Goal: Task Accomplishment & Management: Manage account settings

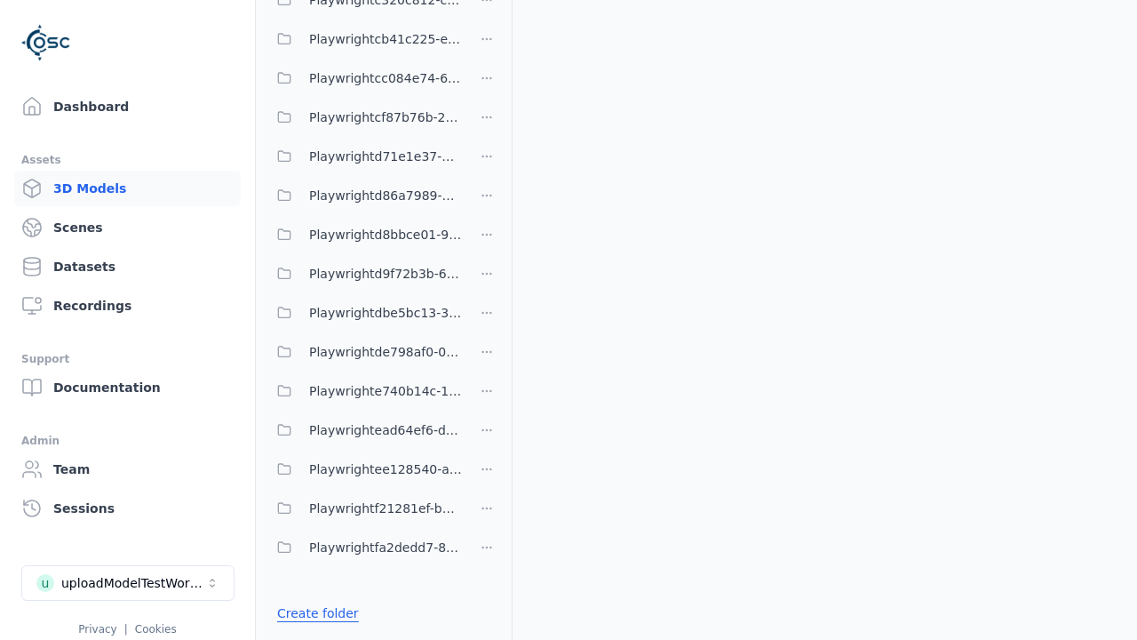
click at [313, 613] on link "Create folder" at bounding box center [318, 613] width 82 height 18
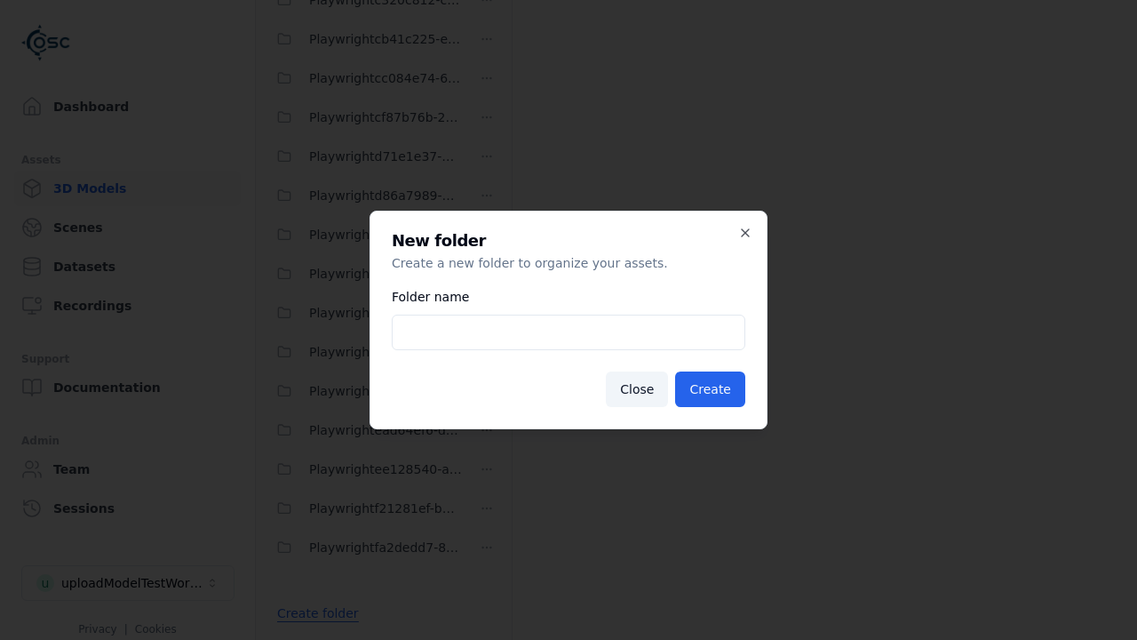
type input "**********"
click at [713, 389] on button "Create" at bounding box center [710, 389] width 70 height 36
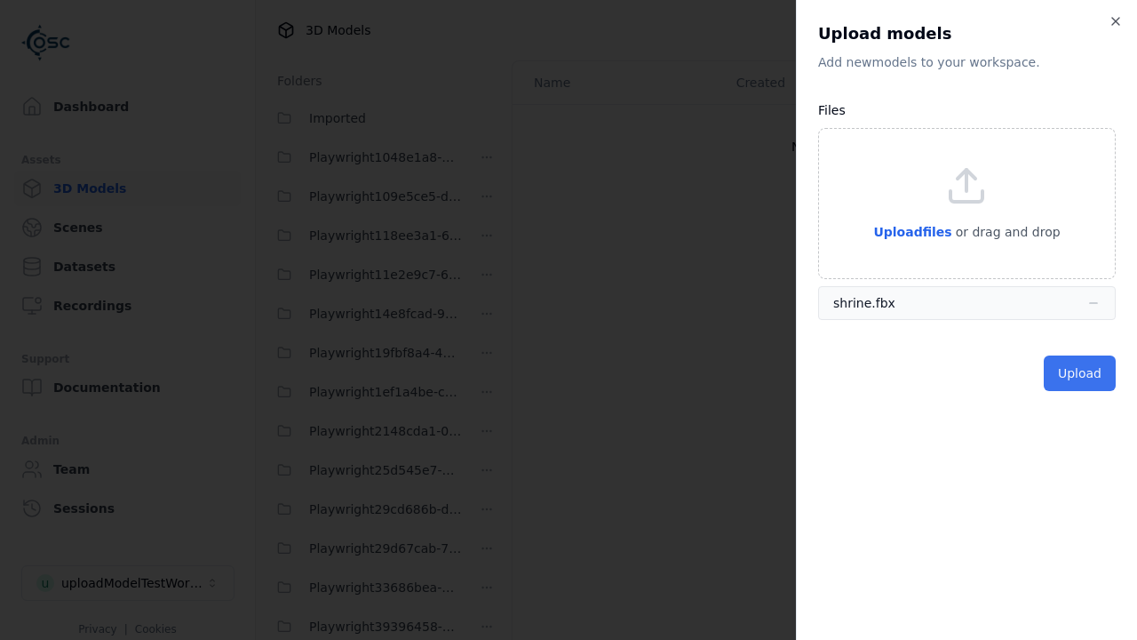
click at [1081, 373] on button "Upload" at bounding box center [1080, 373] width 72 height 36
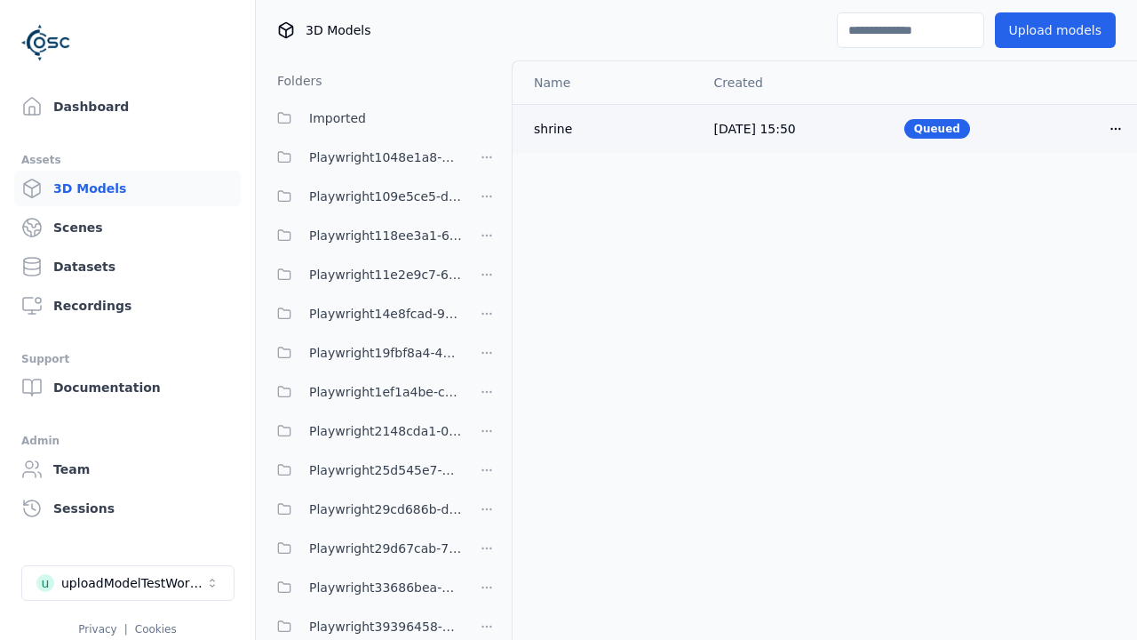
click at [1116, 128] on html "Support Dashboard Assets 3D Models Scenes Datasets Recordings Support Documenta…" at bounding box center [568, 320] width 1137 height 640
click at [1077, 196] on div "Delete" at bounding box center [1077, 197] width 105 height 28
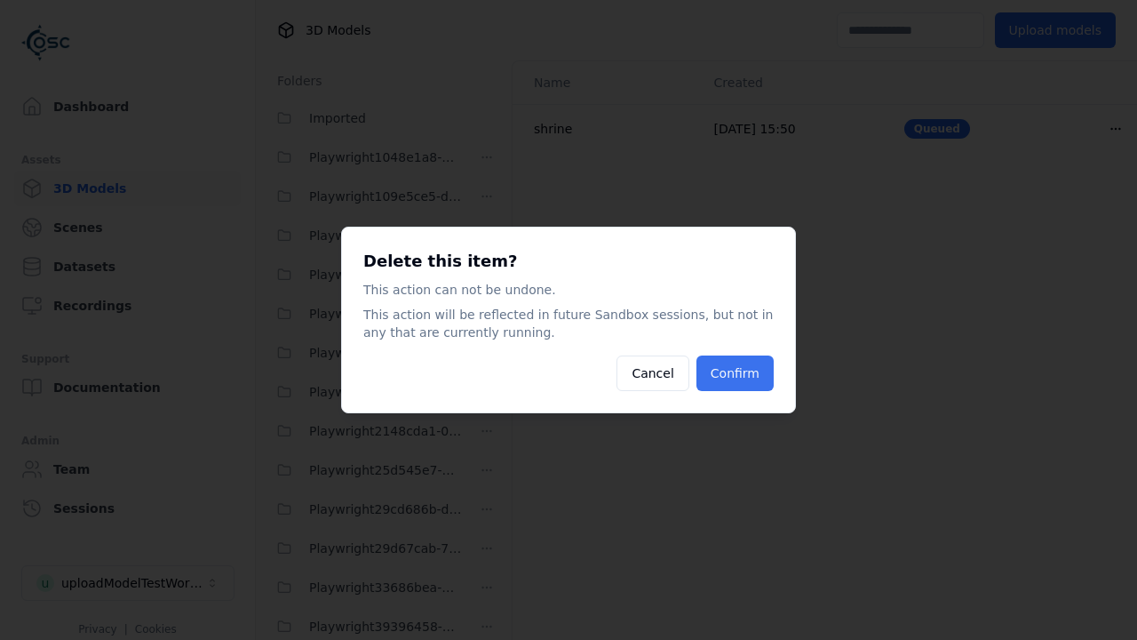
click at [738, 373] on button "Confirm" at bounding box center [735, 373] width 77 height 36
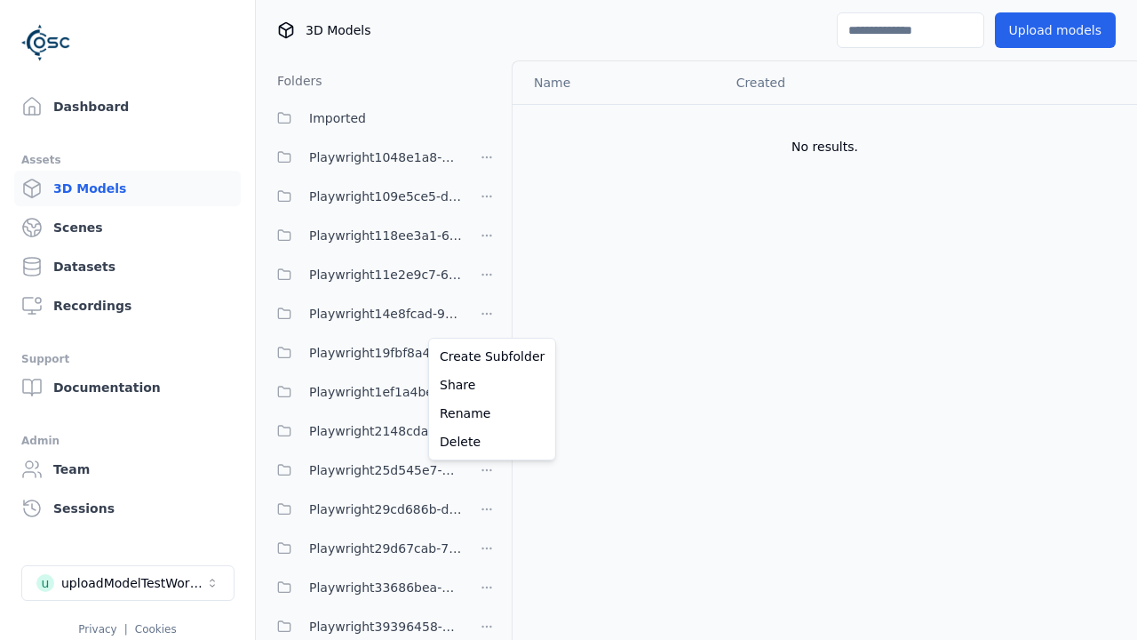
click at [487, 320] on html "Support Dashboard Assets 3D Models Scenes Datasets Recordings Support Documenta…" at bounding box center [568, 320] width 1137 height 640
